Goal: Task Accomplishment & Management: Manage account settings

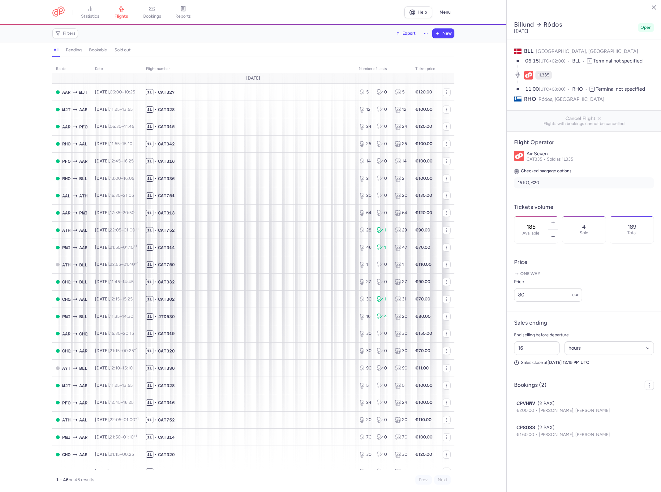
select select "hours"
click at [262, 367] on span "1L • CAT330" at bounding box center [249, 368] width 206 height 6
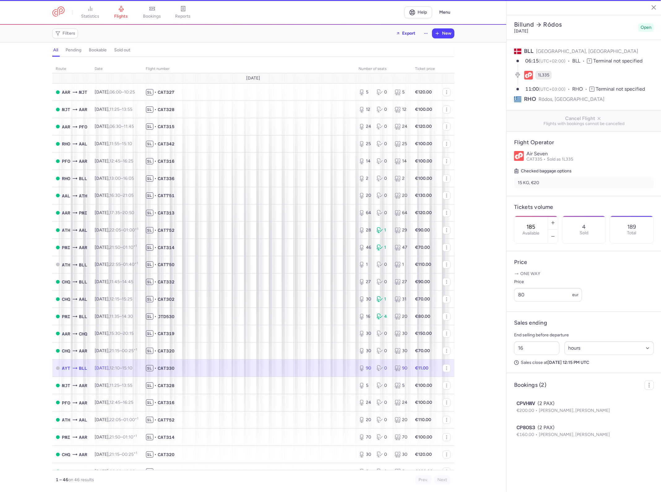
type input "89"
type input "44"
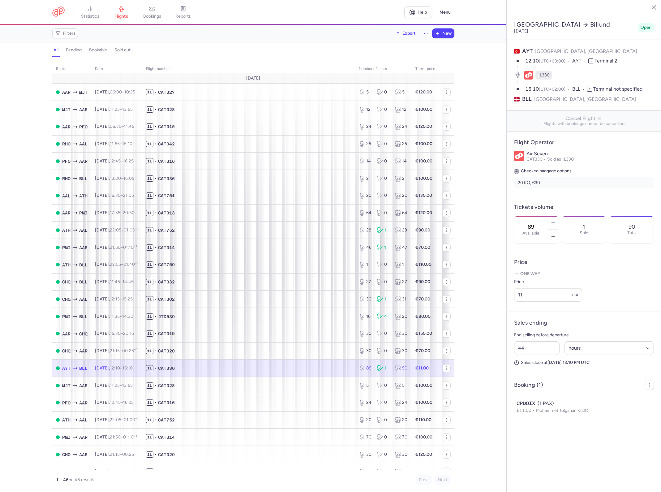
select select "hours"
click at [545, 288] on input "11" at bounding box center [548, 295] width 68 height 14
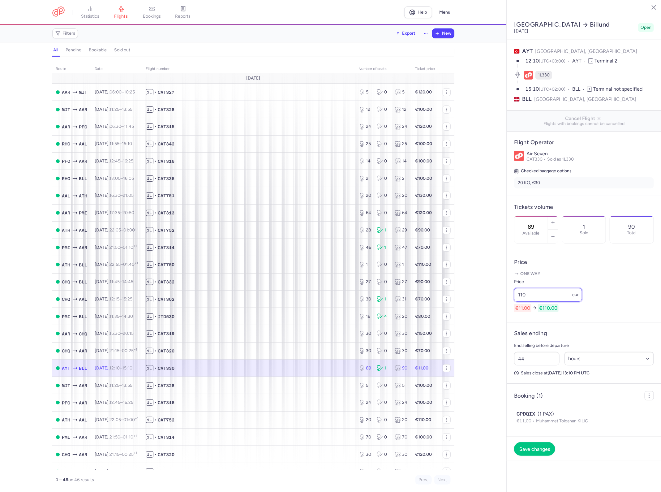
type input "110"
click at [537, 443] on footer "Save changes" at bounding box center [584, 449] width 155 height 24
click at [539, 446] on span "Save changes" at bounding box center [535, 449] width 31 height 6
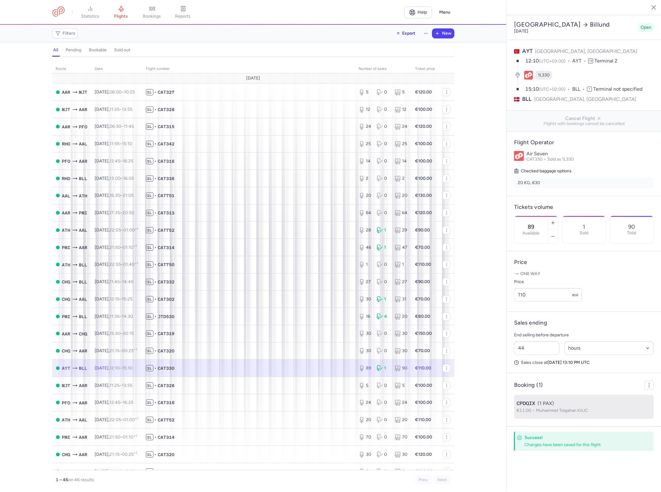
click at [557, 400] on div "CPDQIX (1 PAX)" at bounding box center [584, 403] width 135 height 7
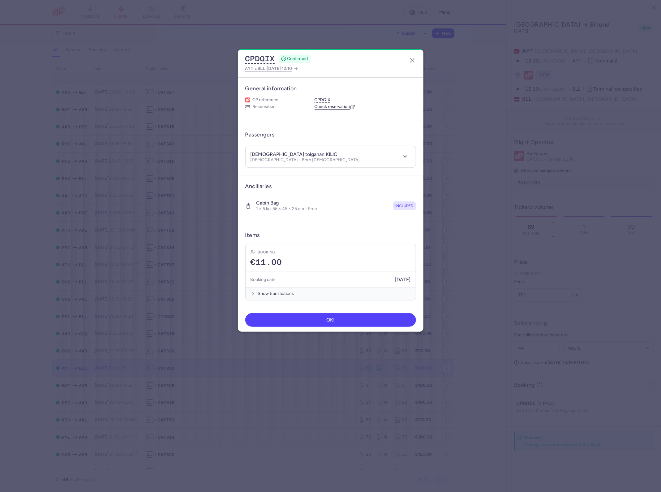
click at [332, 108] on link "Check reservation" at bounding box center [335, 107] width 41 height 6
click at [413, 54] on div "CPDQIX CONFIRMED AYT to BLL , 2025 Aug 18, 12:10" at bounding box center [331, 63] width 186 height 28
click at [412, 60] on line "button" at bounding box center [413, 60] width 4 height 4
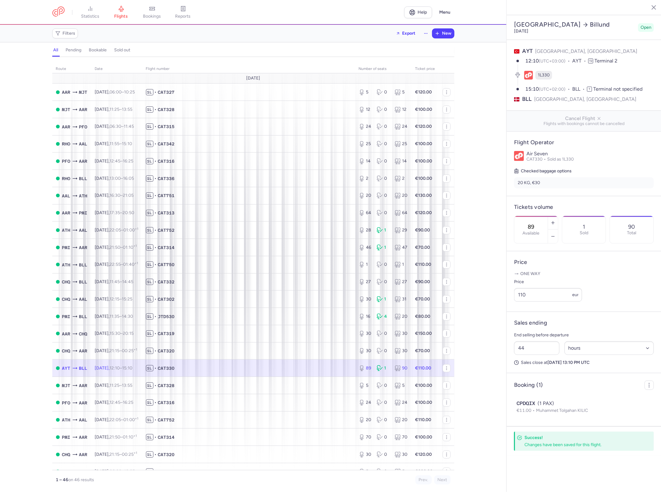
click at [299, 374] on td "1L • CAT330" at bounding box center [248, 368] width 213 height 17
click at [553, 230] on button "button" at bounding box center [553, 237] width 10 height 14
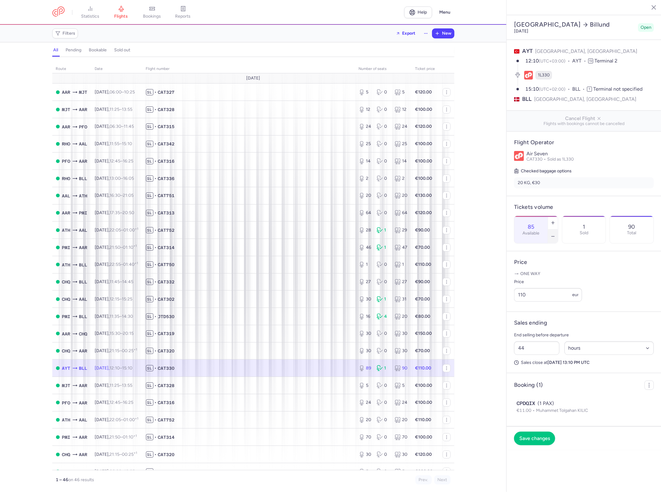
click at [553, 230] on button "button" at bounding box center [553, 237] width 10 height 14
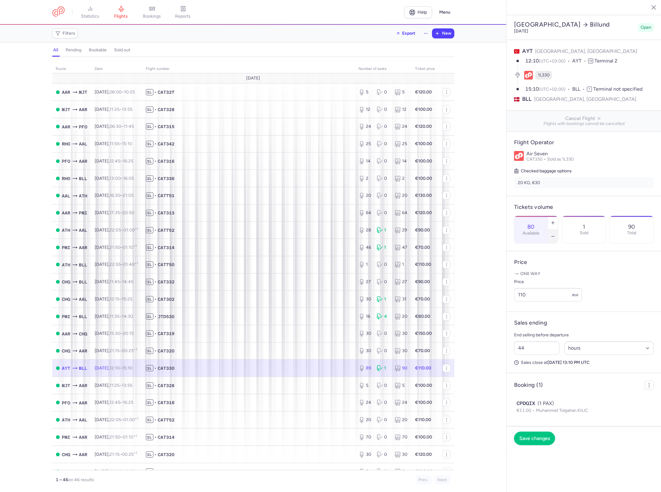
click at [553, 230] on button "button" at bounding box center [553, 237] width 10 height 14
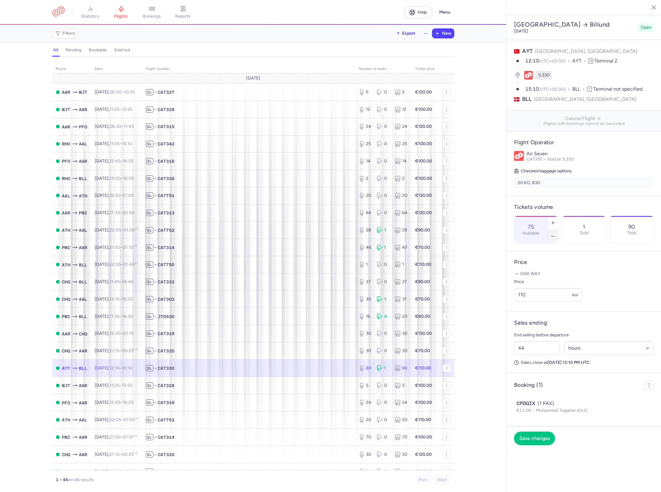
click at [553, 230] on button "button" at bounding box center [553, 237] width 10 height 14
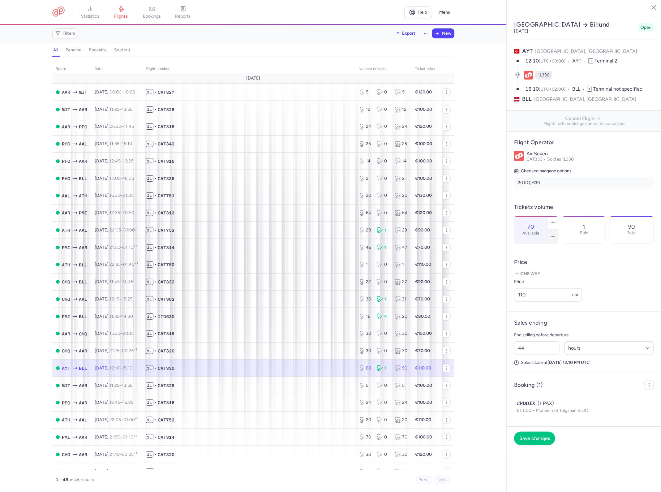
click at [553, 230] on button "button" at bounding box center [553, 237] width 10 height 14
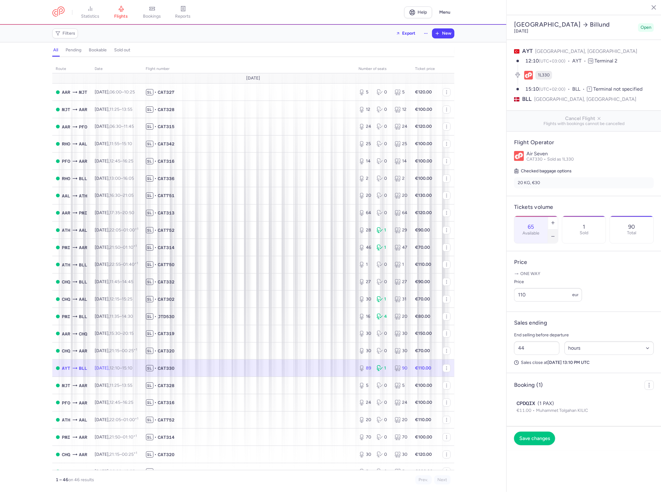
click at [553, 230] on button "button" at bounding box center [553, 237] width 10 height 14
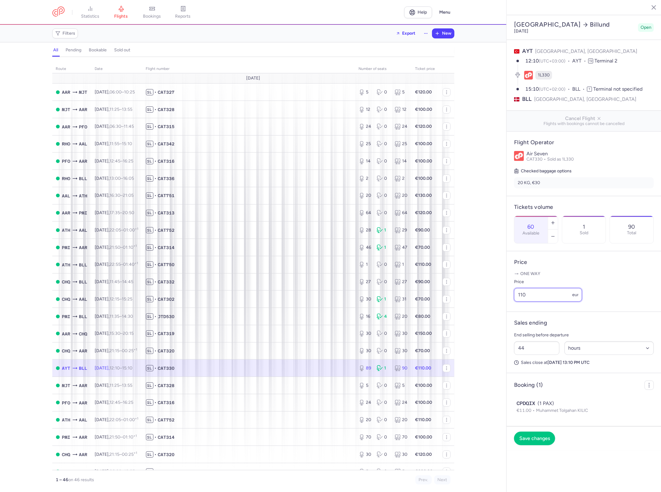
click at [550, 288] on input "110" at bounding box center [548, 295] width 68 height 14
click at [535, 231] on label "Available" at bounding box center [531, 233] width 17 height 5
click at [535, 223] on input "60" at bounding box center [531, 226] width 15 height 7
click at [555, 230] on button "button" at bounding box center [553, 237] width 10 height 14
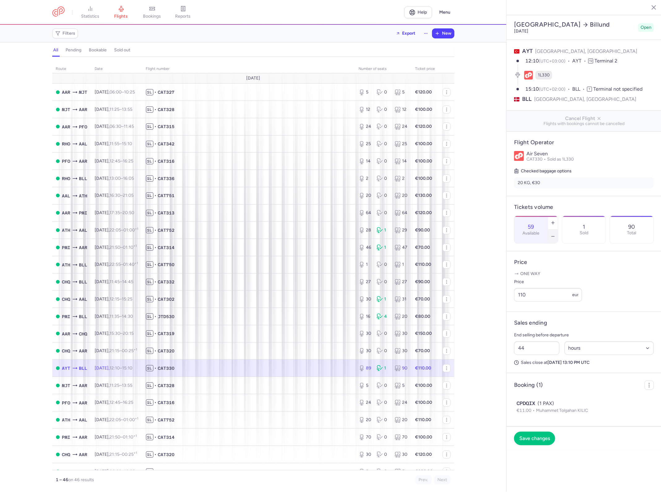
click at [555, 230] on button "button" at bounding box center [553, 237] width 10 height 14
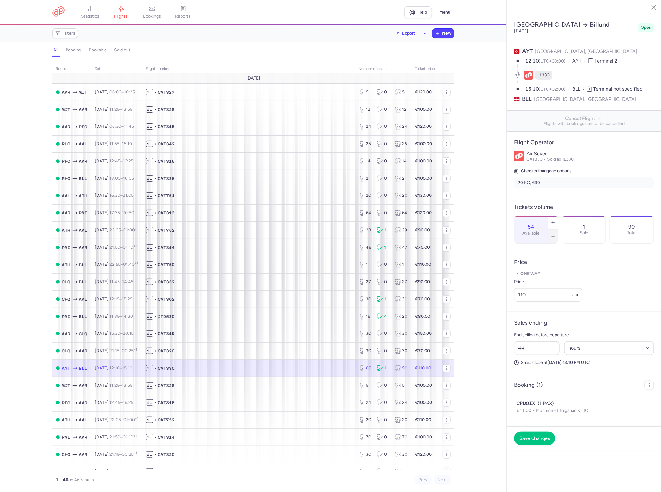
click at [555, 230] on button "button" at bounding box center [553, 237] width 10 height 14
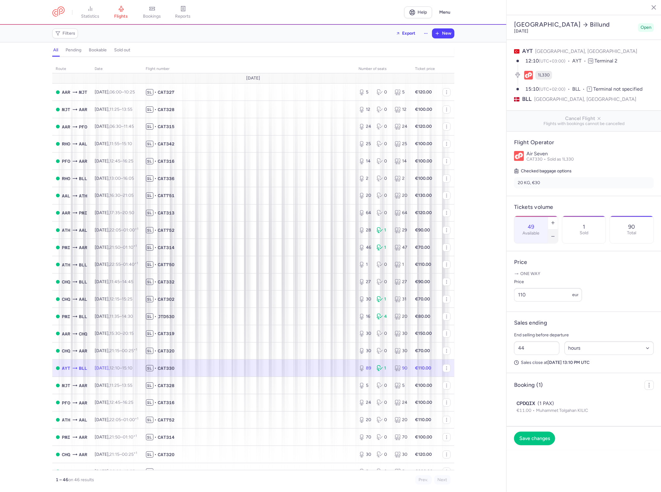
click at [555, 230] on button "button" at bounding box center [553, 237] width 10 height 14
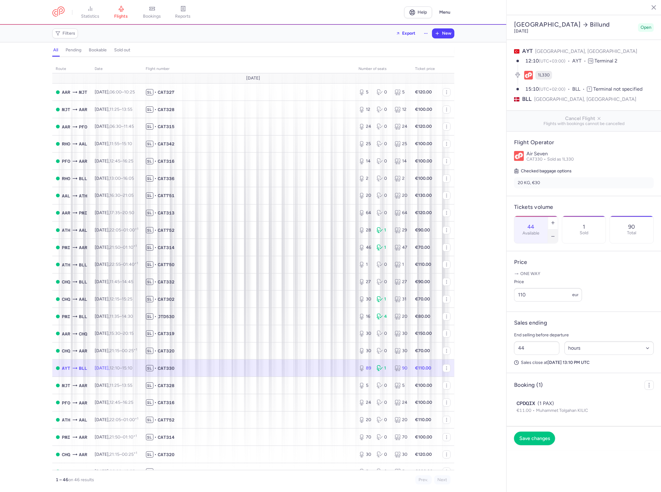
click at [555, 230] on button "button" at bounding box center [553, 237] width 10 height 14
click at [553, 230] on button "button" at bounding box center [553, 237] width 10 height 14
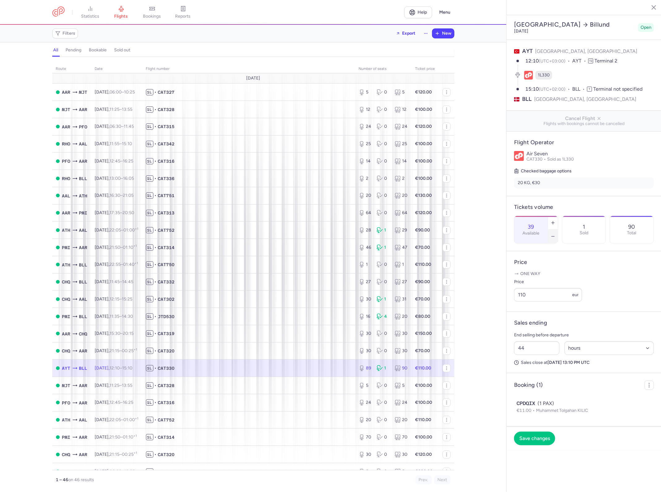
click at [553, 230] on button "button" at bounding box center [553, 237] width 10 height 14
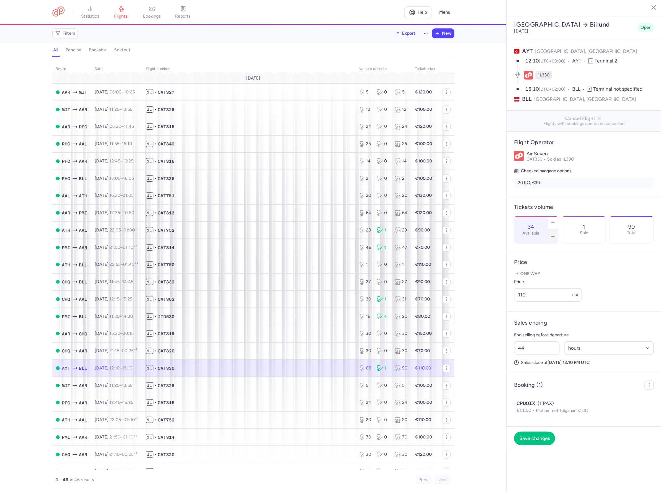
click at [553, 230] on button "button" at bounding box center [553, 237] width 10 height 14
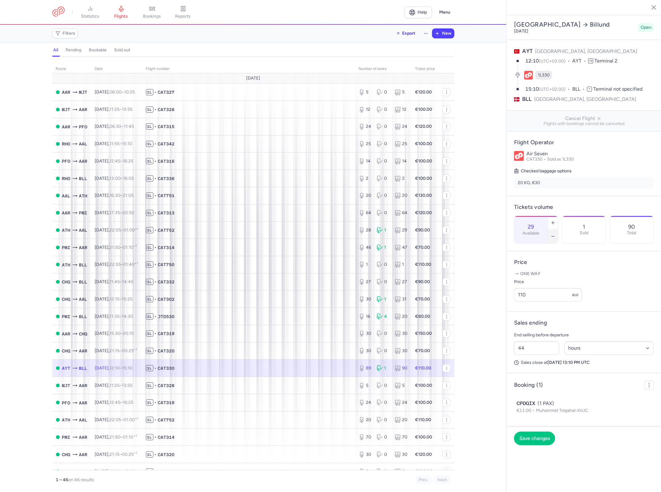
click at [553, 230] on button "button" at bounding box center [553, 237] width 10 height 14
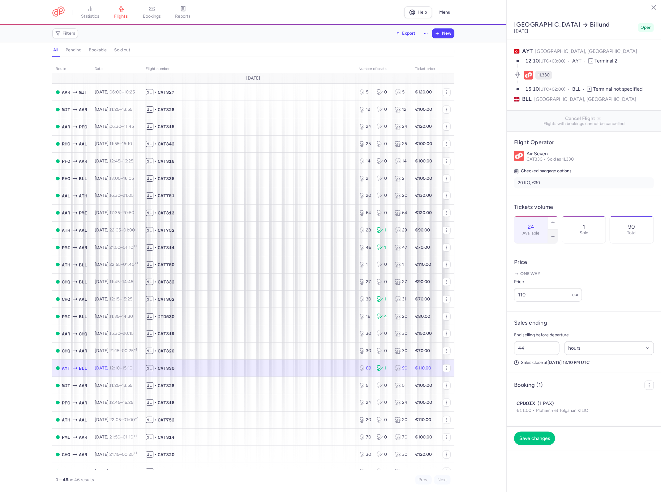
click at [553, 230] on button "button" at bounding box center [553, 237] width 10 height 14
click at [552, 230] on button "button" at bounding box center [553, 237] width 10 height 14
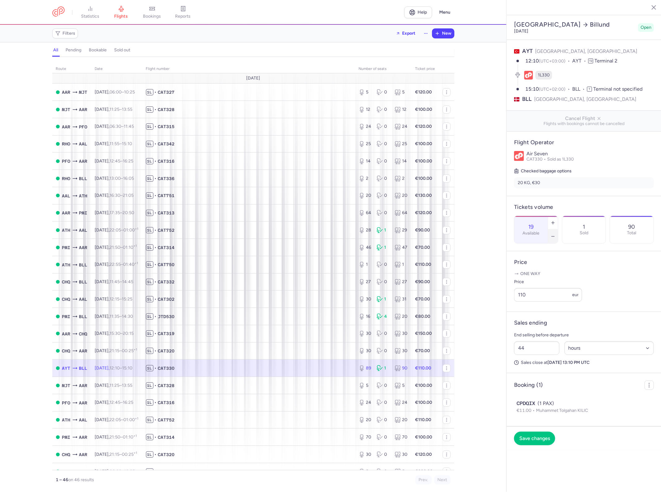
click at [552, 230] on button "button" at bounding box center [553, 237] width 10 height 14
click at [552, 234] on icon "button" at bounding box center [553, 236] width 5 height 5
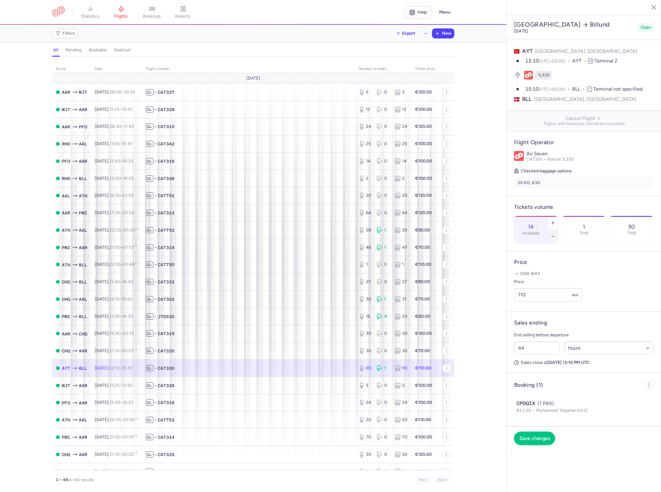
click at [552, 234] on icon "button" at bounding box center [553, 236] width 5 height 5
type input "11"
click at [543, 435] on span "Save changes" at bounding box center [535, 438] width 31 height 6
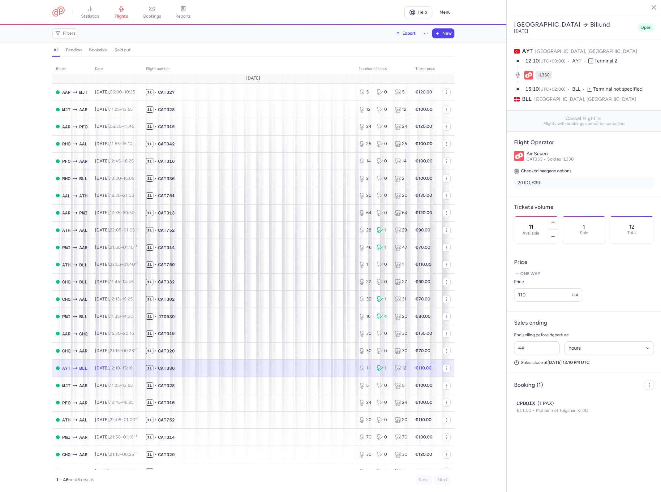
select select "hours"
click at [327, 370] on span "1L • CAT330" at bounding box center [249, 368] width 206 height 6
click at [554, 234] on icon "button" at bounding box center [553, 236] width 5 height 5
type input "10"
click at [541, 431] on button "Save changes" at bounding box center [534, 438] width 41 height 14
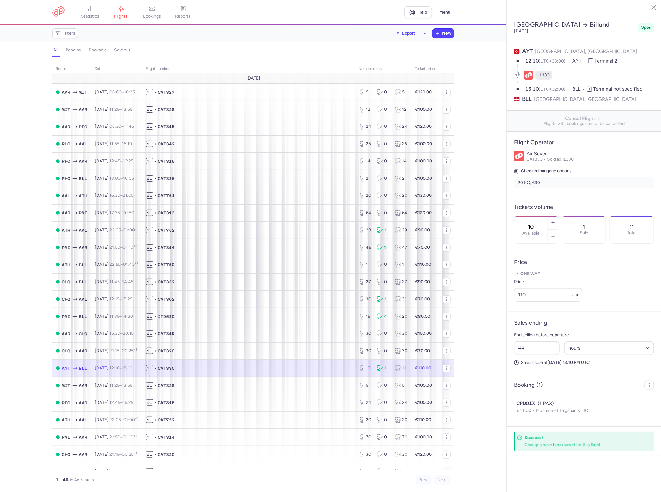
click at [467, 233] on div "route date Flight number number of seats Ticket price August 25 AAR MJT Fri, 15…" at bounding box center [253, 276] width 507 height 431
click at [474, 228] on div "route date Flight number number of seats Ticket price August 25 AAR MJT Fri, 15…" at bounding box center [253, 276] width 507 height 431
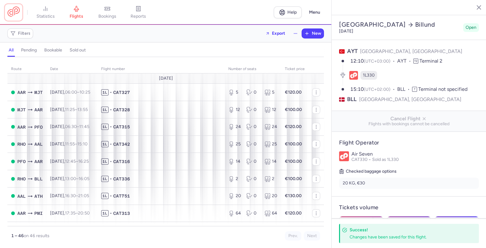
click at [13, 12] on link at bounding box center [13, 11] width 12 height 11
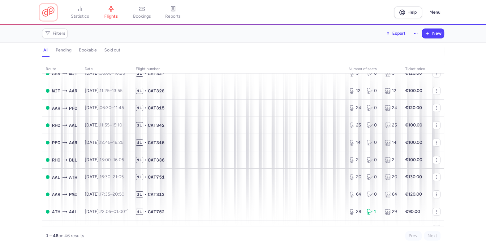
scroll to position [19, 0]
